Goal: Transaction & Acquisition: Book appointment/travel/reservation

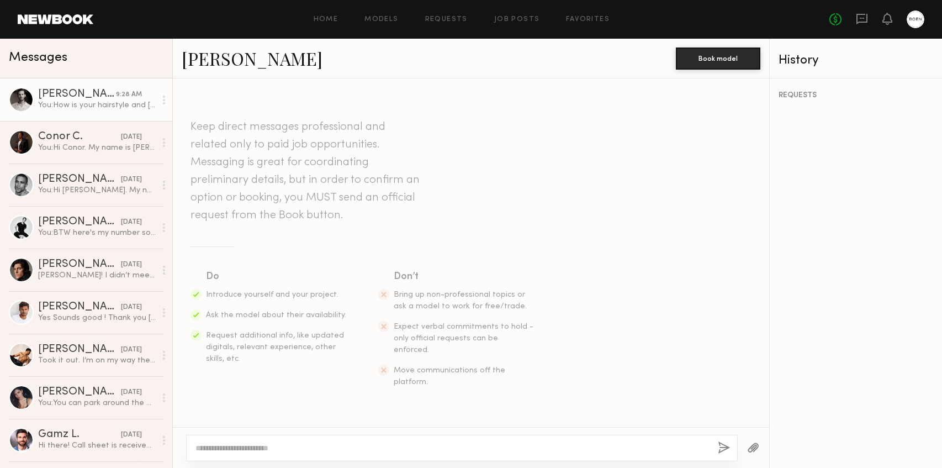
scroll to position [663, 0]
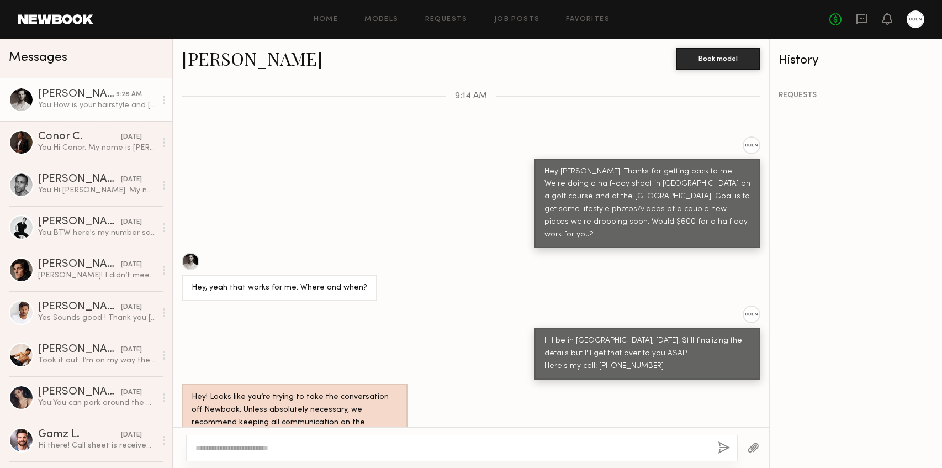
click at [394, 448] on textarea at bounding box center [451, 447] width 513 height 11
click at [605, 460] on div "How is your hairstyle and [MEDICAL_DATA] at the moment?" at bounding box center [647, 472] width 206 height 25
click at [455, 443] on textarea at bounding box center [451, 447] width 513 height 11
type textarea "*"
click at [725, 446] on button "button" at bounding box center [724, 448] width 12 height 14
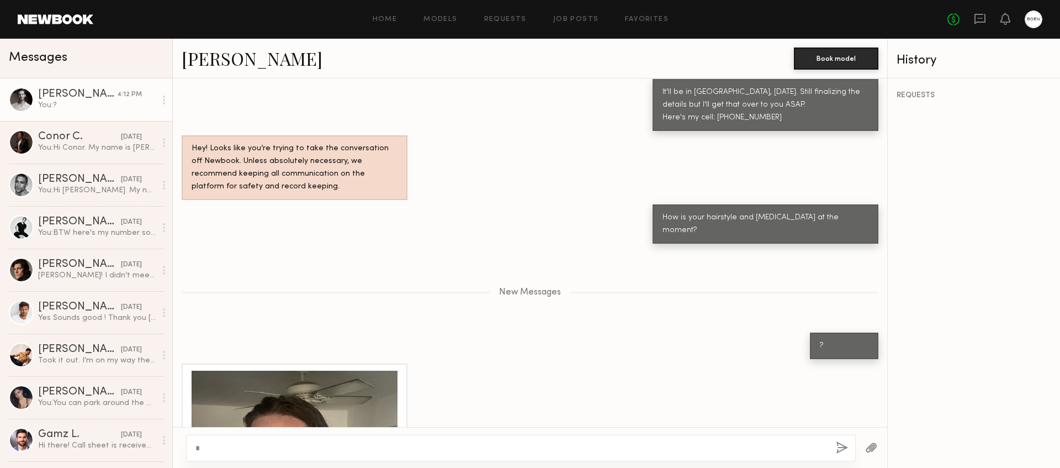
scroll to position [1002, 0]
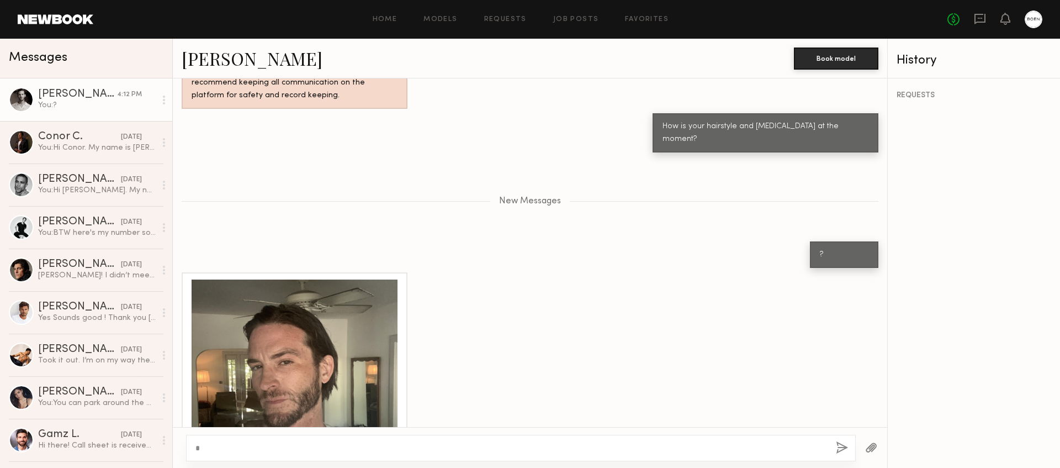
click at [329, 293] on div at bounding box center [295, 382] width 206 height 206
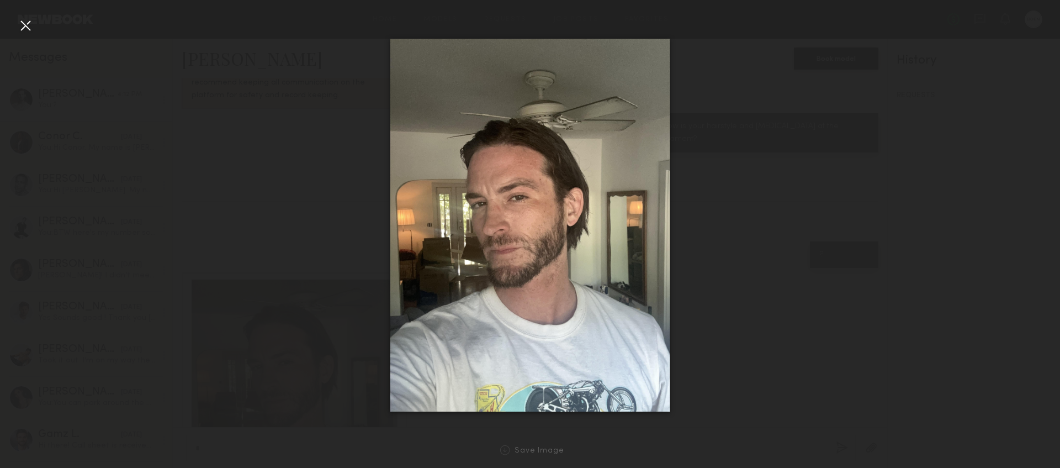
click at [748, 179] on div at bounding box center [530, 225] width 1060 height 415
click at [23, 24] on div at bounding box center [26, 26] width 18 height 18
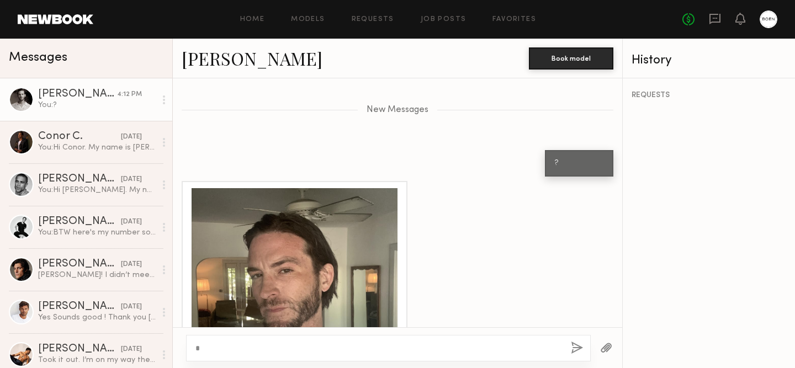
scroll to position [1102, 0]
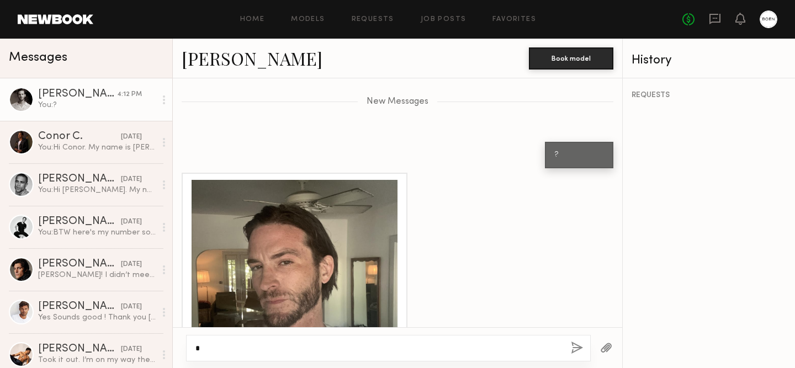
click at [423, 352] on textarea "*" at bounding box center [378, 348] width 367 height 11
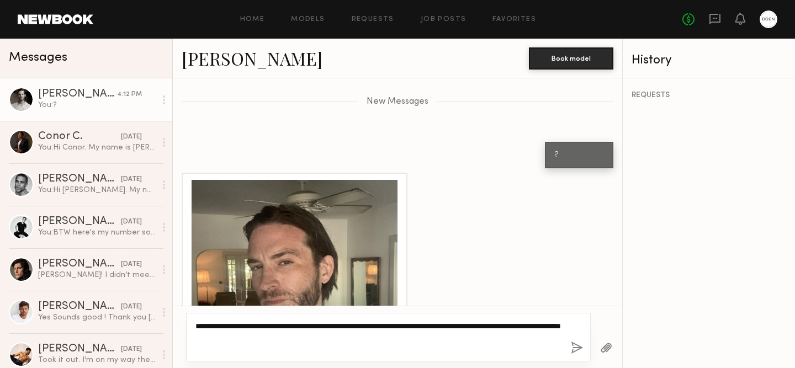
type textarea "**********"
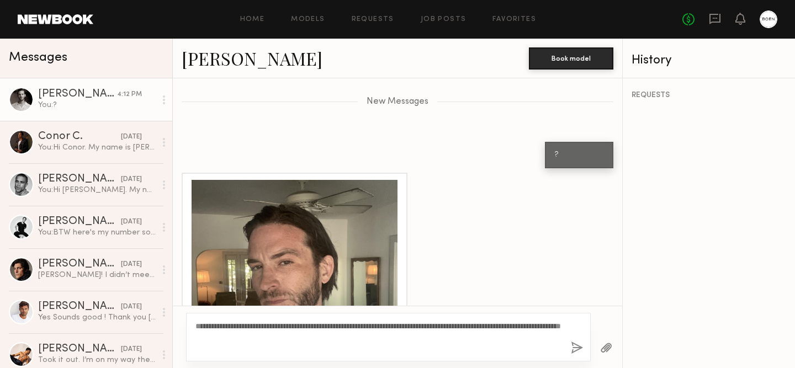
click at [576, 346] on button "button" at bounding box center [577, 349] width 12 height 14
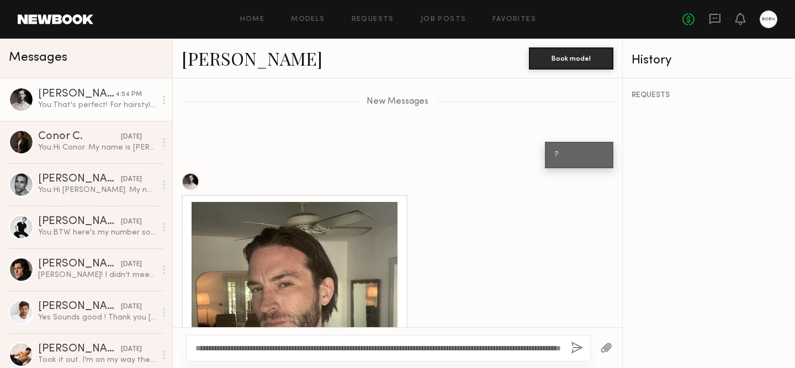
scroll to position [1180, 0]
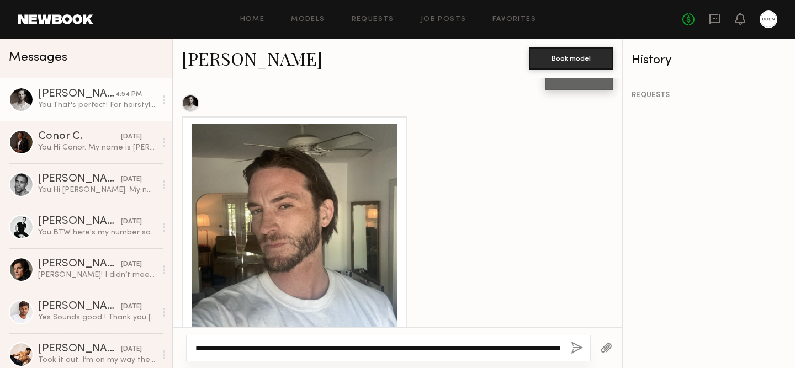
click at [416, 351] on textarea "**********" at bounding box center [378, 348] width 367 height 11
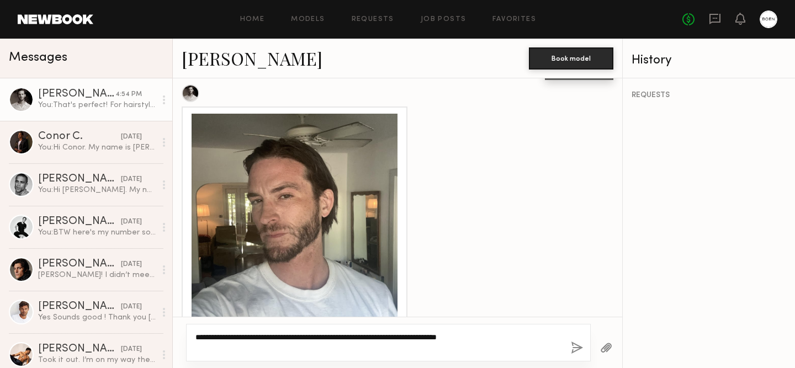
type textarea "**********"
click at [573, 345] on button "button" at bounding box center [577, 349] width 12 height 14
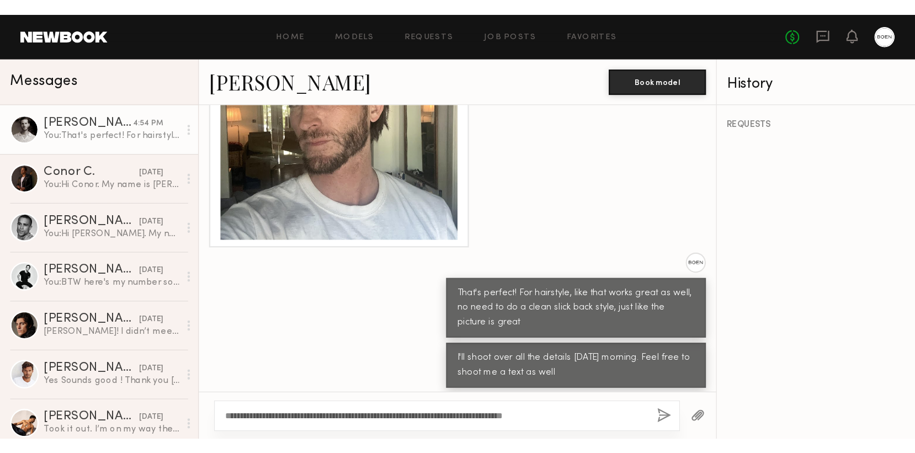
scroll to position [1215, 0]
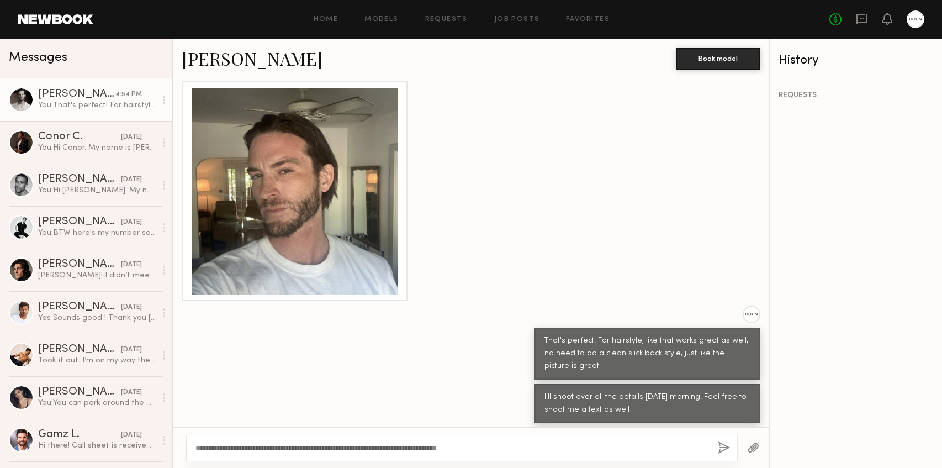
click at [369, 384] on div "I'll shoot over all the details [DATE] morning. Feel free to shoot me a text as…" at bounding box center [471, 403] width 596 height 39
click at [205, 57] on link "[PERSON_NAME]" at bounding box center [252, 58] width 141 height 24
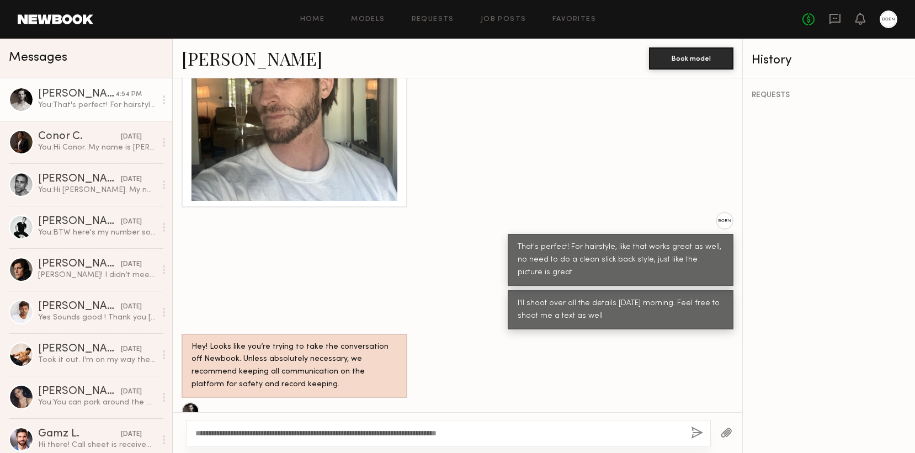
scroll to position [1313, 0]
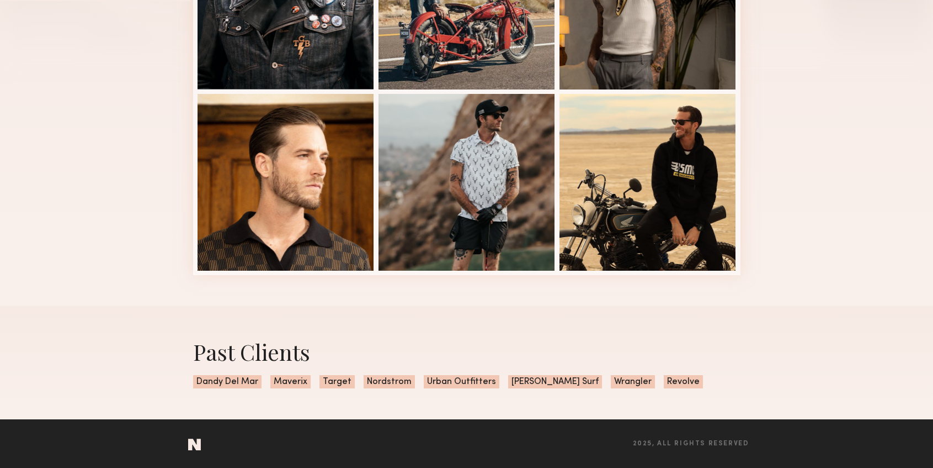
scroll to position [375, 0]
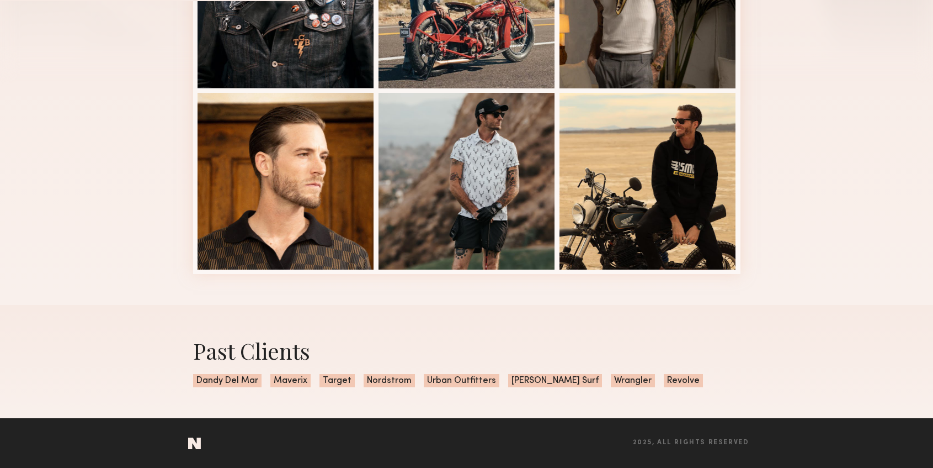
click at [475, 286] on div "Modeling Portfolio" at bounding box center [467, 71] width 548 height 466
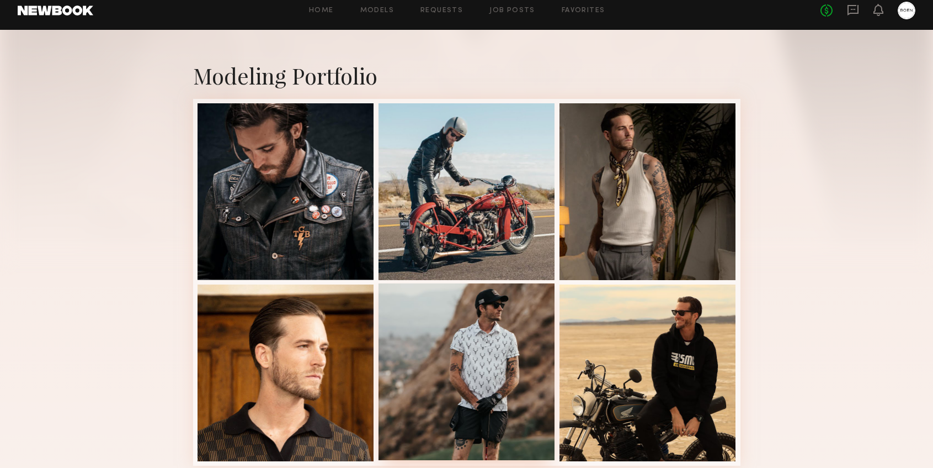
scroll to position [261, 0]
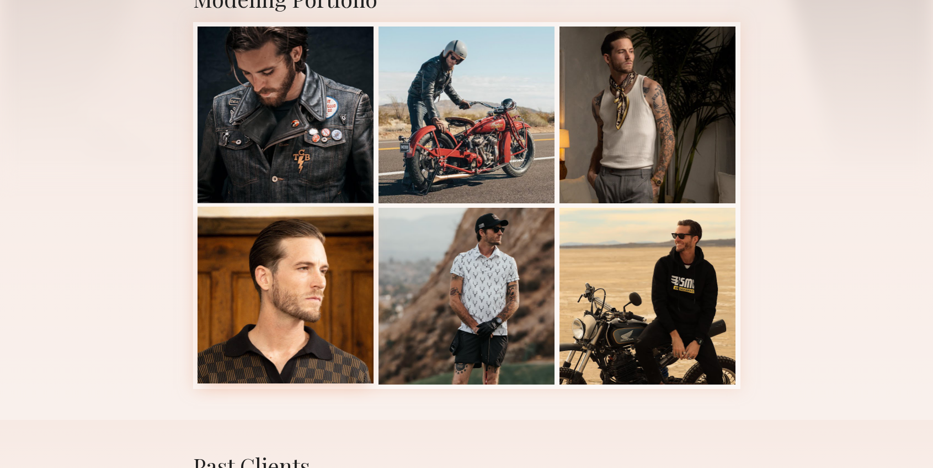
click at [324, 284] on div at bounding box center [286, 294] width 177 height 177
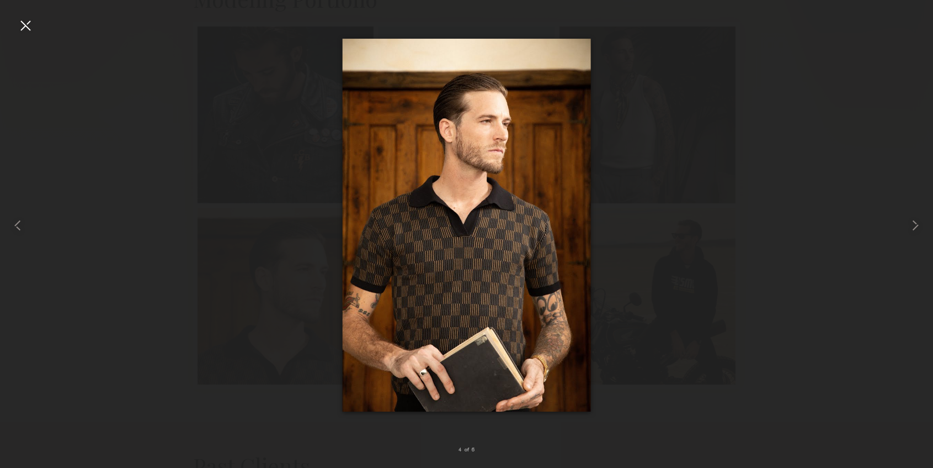
click at [28, 22] on div at bounding box center [26, 26] width 18 height 18
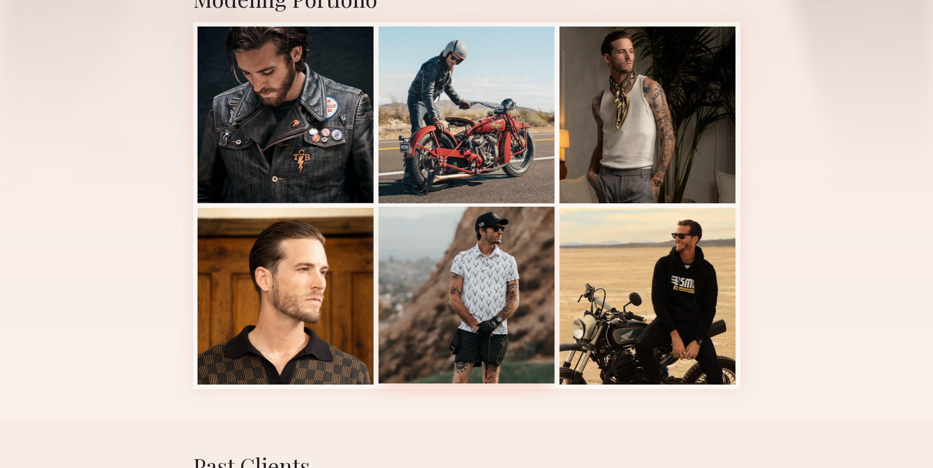
click at [484, 265] on div at bounding box center [467, 294] width 177 height 177
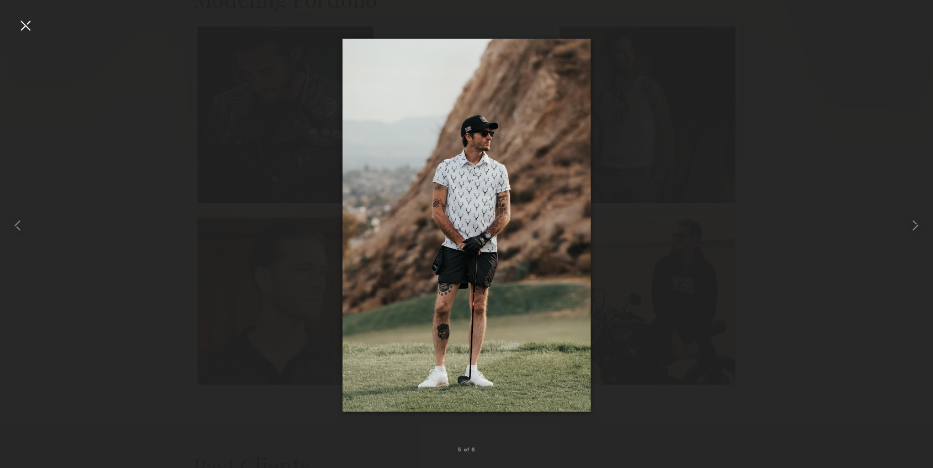
click at [771, 239] on div at bounding box center [466, 225] width 933 height 415
click at [23, 22] on div at bounding box center [26, 26] width 18 height 18
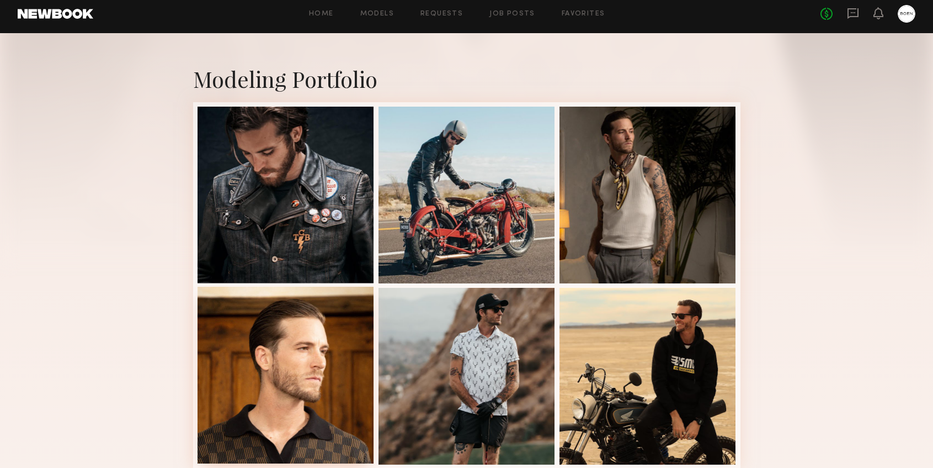
scroll to position [179, 0]
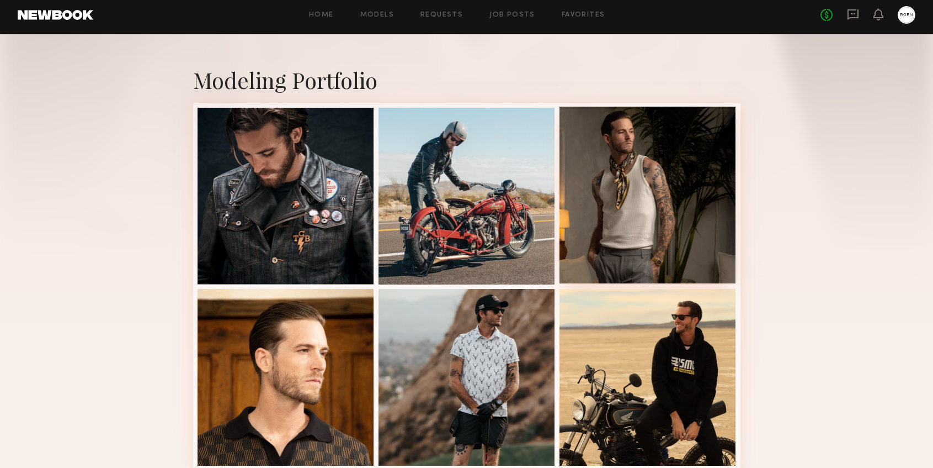
click at [656, 169] on div at bounding box center [648, 195] width 177 height 177
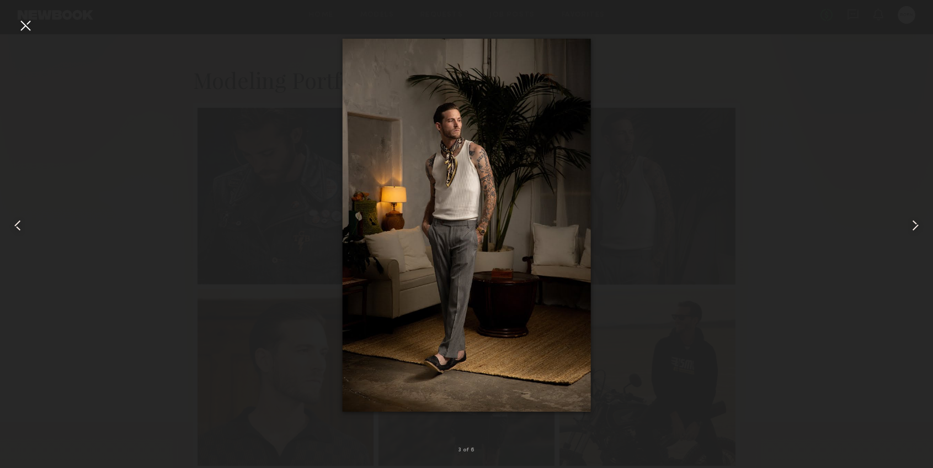
click at [25, 27] on div at bounding box center [26, 26] width 18 height 18
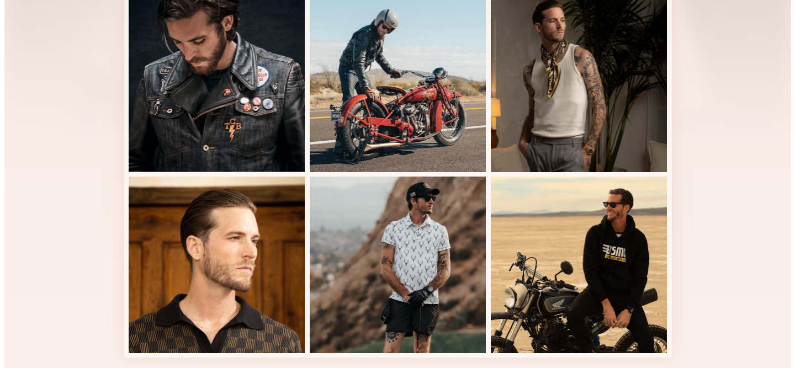
scroll to position [0, 0]
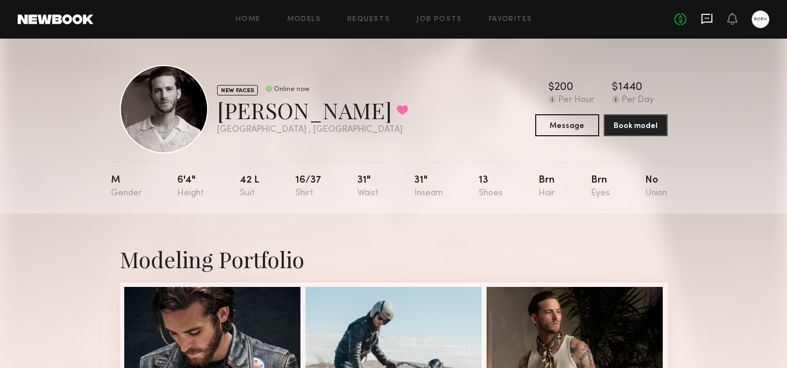
click at [711, 15] on icon at bounding box center [706, 19] width 11 height 10
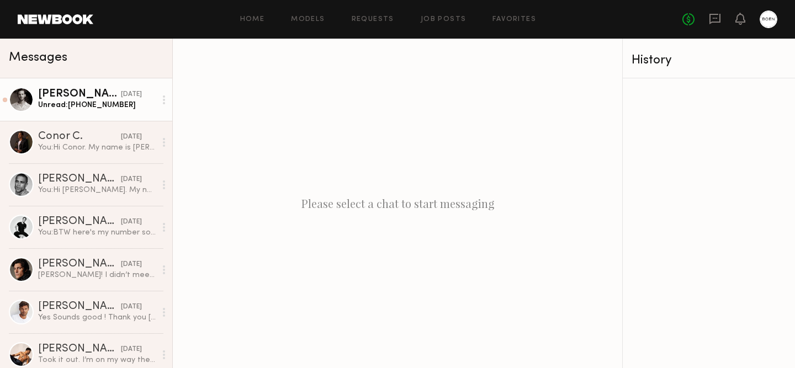
click at [71, 100] on div "Unread: 949-463-4846" at bounding box center [97, 105] width 118 height 10
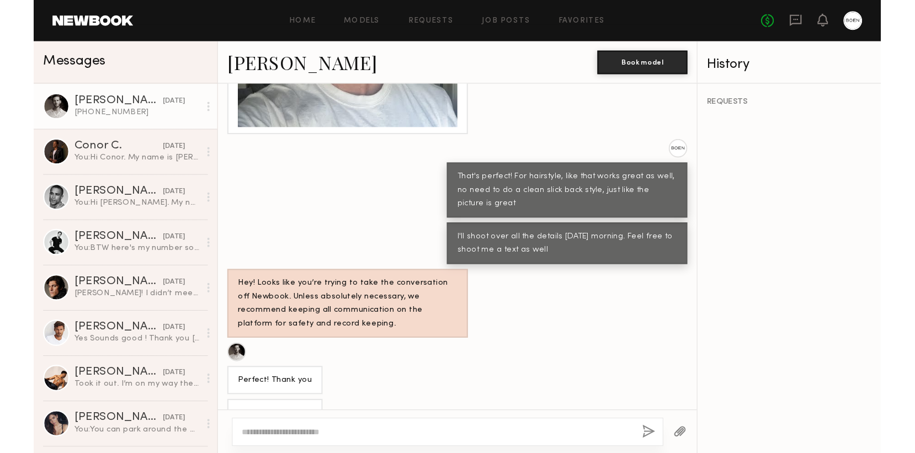
scroll to position [646, 0]
